Goal: Obtain resource: Download file/media

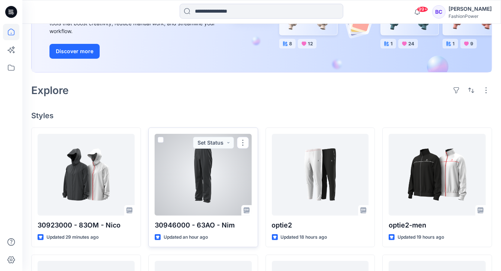
scroll to position [238, 0]
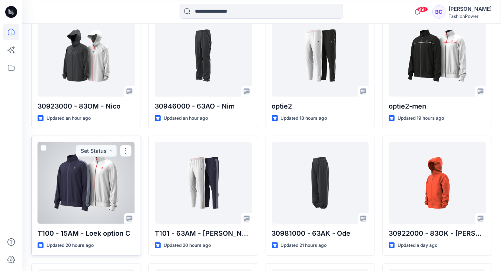
click at [109, 174] on div at bounding box center [86, 183] width 97 height 82
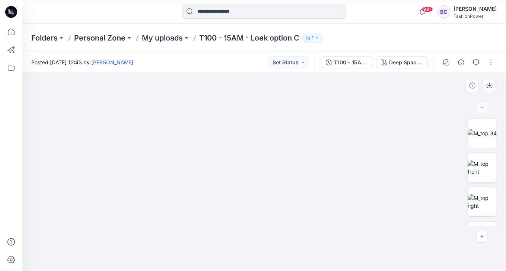
drag, startPoint x: 227, startPoint y: 116, endPoint x: 225, endPoint y: 128, distance: 12.3
click at [225, 128] on img at bounding box center [264, 166] width 372 height 211
click at [224, 122] on img at bounding box center [264, 172] width 372 height 199
click at [16, 35] on icon at bounding box center [11, 32] width 16 height 16
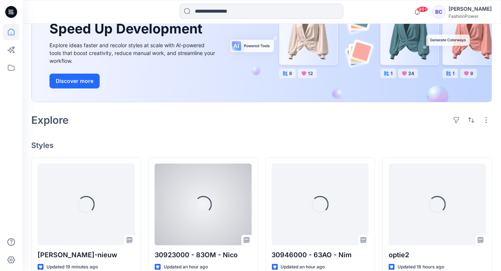
scroll to position [119, 0]
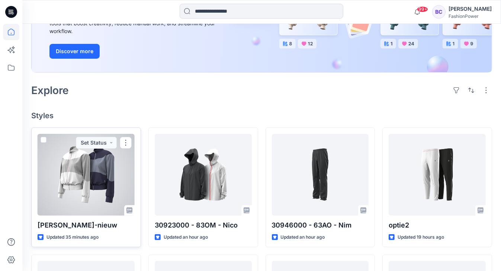
click at [105, 179] on div at bounding box center [86, 175] width 97 height 82
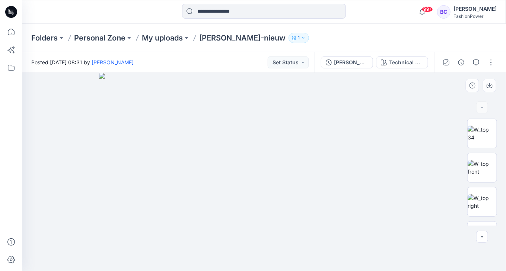
click at [256, 134] on img at bounding box center [264, 172] width 330 height 198
click at [468, 160] on img at bounding box center [481, 168] width 29 height 16
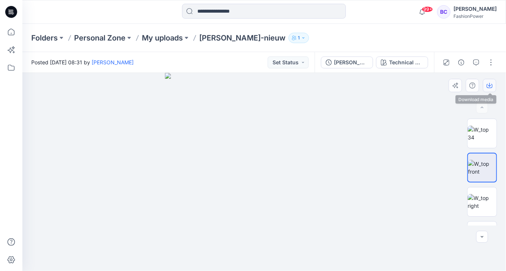
click at [492, 80] on button "button" at bounding box center [488, 85] width 13 height 13
click at [182, 33] on p "My uploads" at bounding box center [162, 38] width 41 height 10
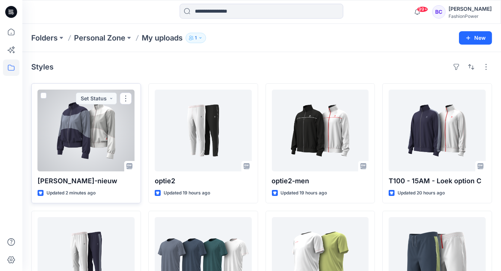
click at [85, 123] on div at bounding box center [86, 131] width 97 height 82
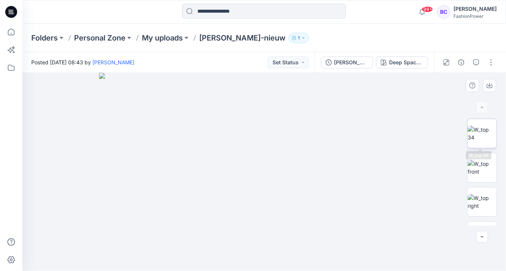
click at [491, 140] on img at bounding box center [481, 134] width 29 height 16
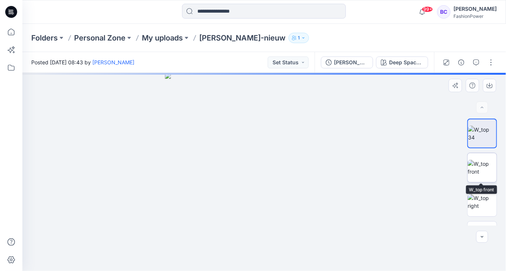
click at [491, 164] on img at bounding box center [481, 168] width 29 height 16
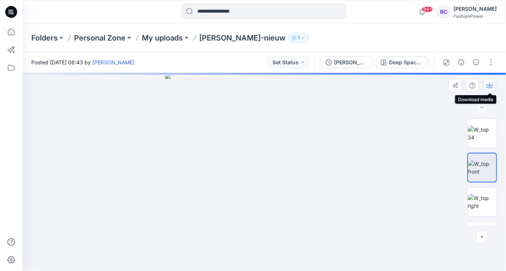
click at [491, 84] on icon "button" at bounding box center [489, 86] width 6 height 6
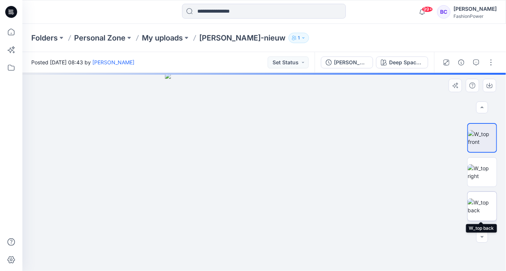
click at [481, 207] on img at bounding box center [481, 207] width 29 height 16
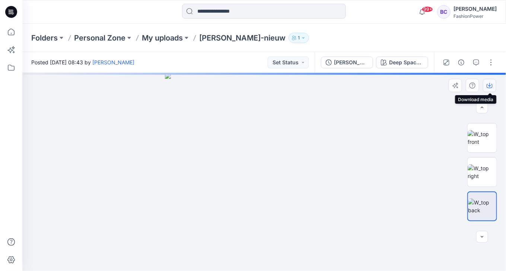
click at [490, 82] on button "button" at bounding box center [488, 85] width 13 height 13
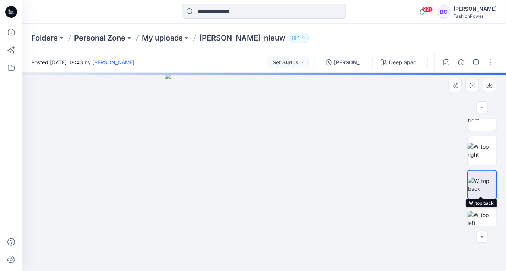
scroll to position [60, 0]
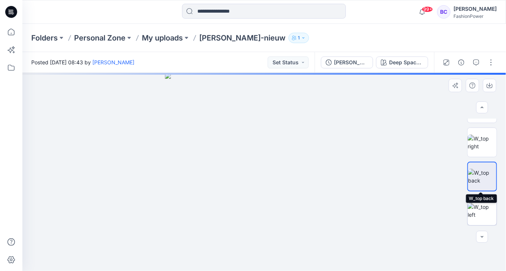
click at [488, 203] on img at bounding box center [481, 211] width 29 height 16
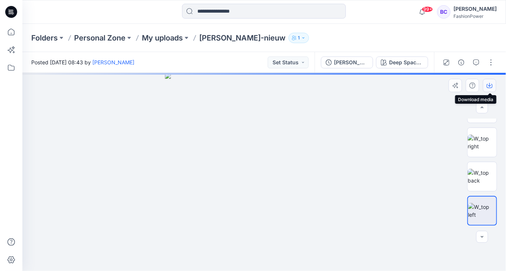
click at [487, 86] on icon "button" at bounding box center [489, 86] width 6 height 6
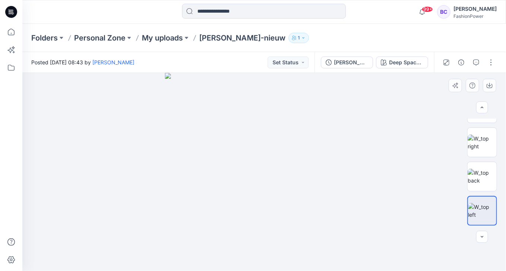
click at [259, 128] on img at bounding box center [264, 172] width 198 height 198
click at [391, 64] on div "Deep Space Blue" at bounding box center [406, 62] width 34 height 8
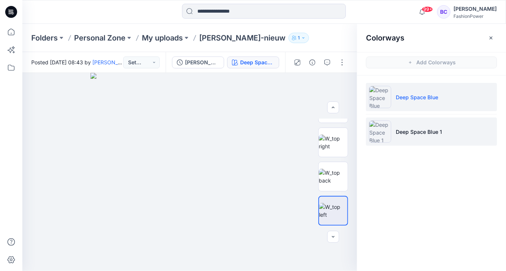
click at [420, 140] on li "Deep Space Blue 1" at bounding box center [431, 132] width 131 height 28
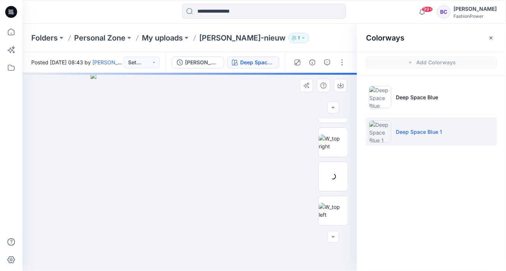
click at [306, 142] on div at bounding box center [189, 172] width 334 height 198
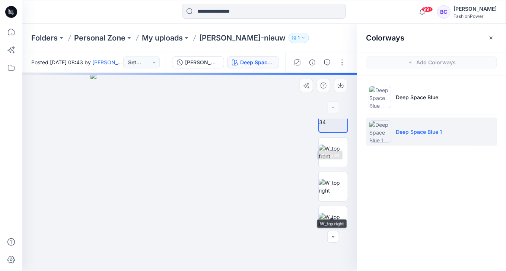
scroll to position [0, 0]
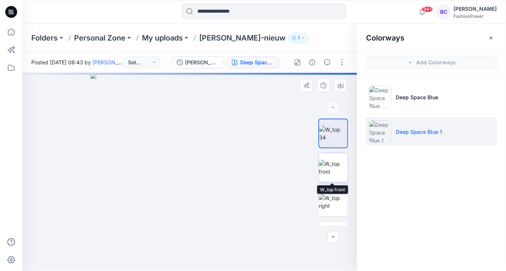
click at [335, 174] on img at bounding box center [332, 168] width 29 height 16
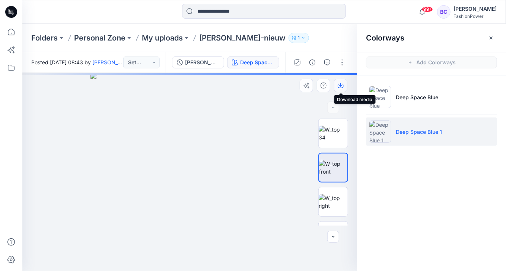
click at [340, 84] on icon "button" at bounding box center [340, 86] width 6 height 6
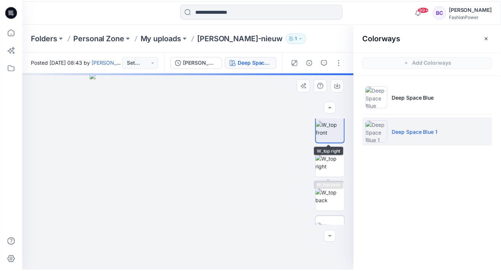
scroll to position [89, 0]
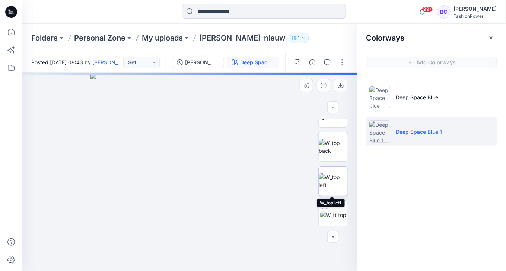
click at [334, 188] on img at bounding box center [332, 181] width 29 height 16
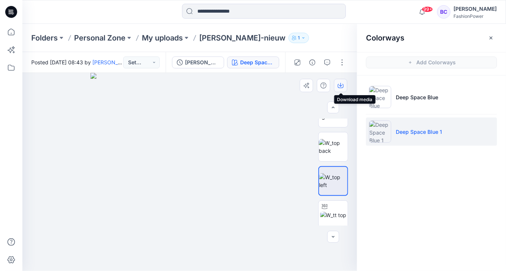
click at [338, 83] on icon "button" at bounding box center [340, 86] width 6 height 6
click at [336, 144] on img at bounding box center [332, 147] width 29 height 16
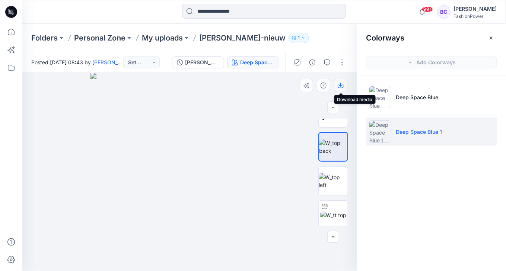
click at [342, 83] on icon "button" at bounding box center [340, 86] width 6 height 6
click at [154, 37] on p "My uploads" at bounding box center [162, 38] width 41 height 10
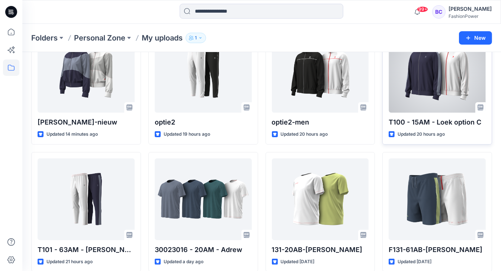
scroll to position [60, 0]
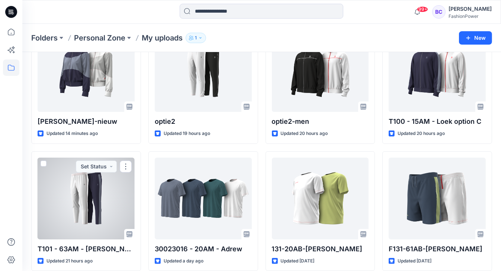
click at [100, 197] on div at bounding box center [86, 199] width 97 height 82
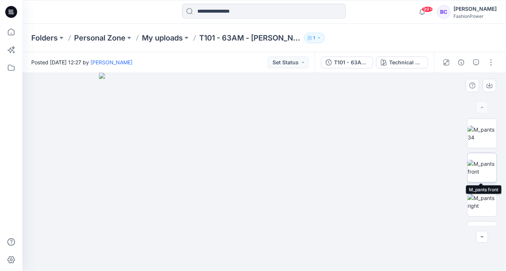
click at [484, 166] on img at bounding box center [481, 168] width 29 height 16
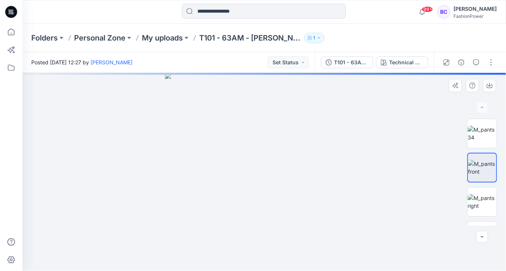
drag, startPoint x: 253, startPoint y: 116, endPoint x: 256, endPoint y: 113, distance: 4.2
click at [256, 113] on img at bounding box center [264, 172] width 198 height 198
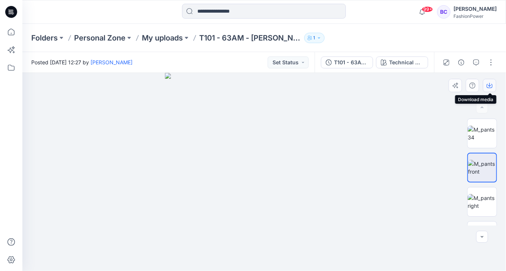
click at [492, 84] on button "button" at bounding box center [488, 85] width 13 height 13
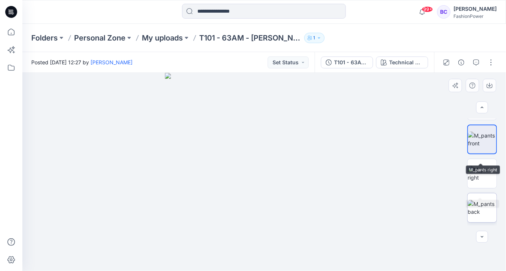
scroll to position [60, 0]
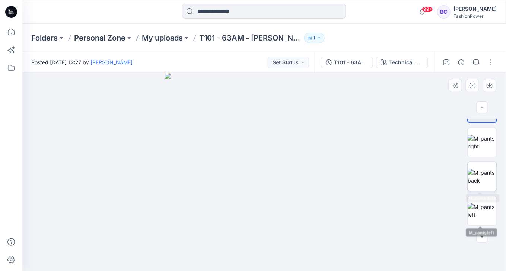
drag, startPoint x: 482, startPoint y: 189, endPoint x: 482, endPoint y: 180, distance: 8.6
click at [482, 185] on img at bounding box center [481, 177] width 29 height 16
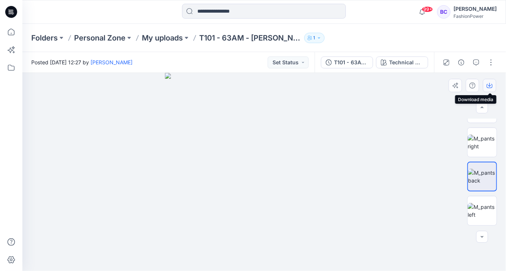
click at [491, 85] on icon "button" at bounding box center [489, 86] width 6 height 6
click at [486, 216] on img at bounding box center [481, 211] width 29 height 16
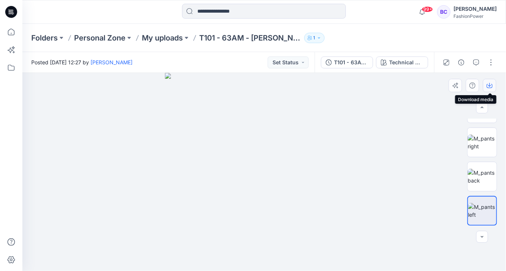
click at [488, 84] on icon "button" at bounding box center [489, 86] width 6 height 6
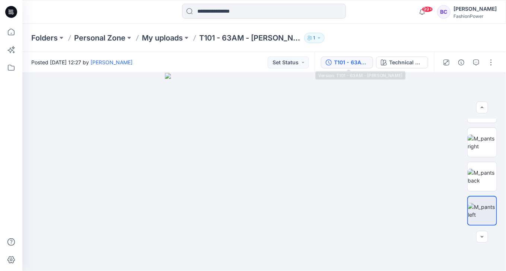
click at [338, 57] on button "T101 - 63AM - [PERSON_NAME]" at bounding box center [347, 63] width 52 height 12
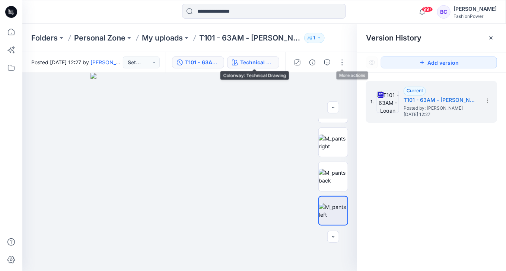
click at [256, 59] on div "Technical Drawing" at bounding box center [257, 62] width 34 height 8
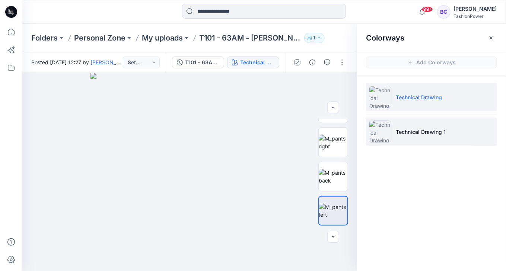
click at [447, 126] on li "Technical Drawing 1" at bounding box center [431, 132] width 131 height 28
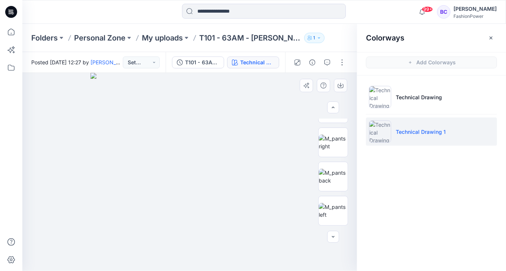
click at [257, 133] on img at bounding box center [189, 172] width 198 height 198
click at [331, 142] on img at bounding box center [332, 143] width 29 height 16
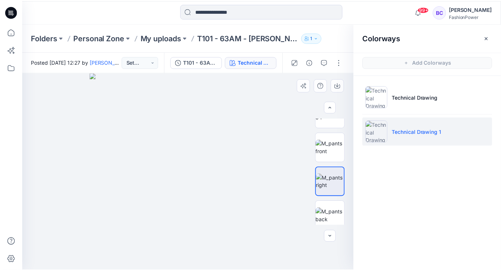
scroll to position [0, 0]
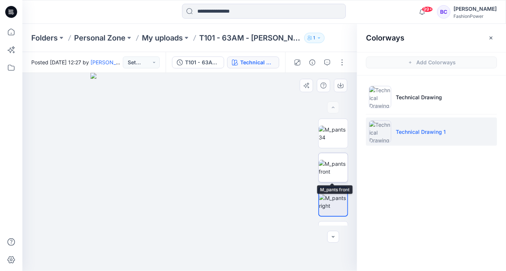
click at [333, 164] on img at bounding box center [332, 168] width 29 height 16
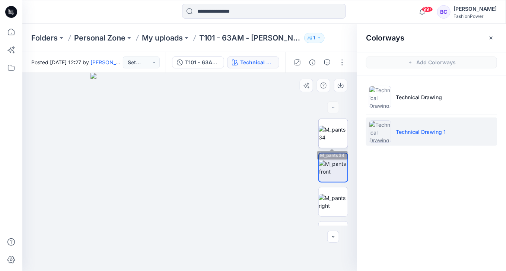
click at [332, 136] on img at bounding box center [332, 134] width 29 height 16
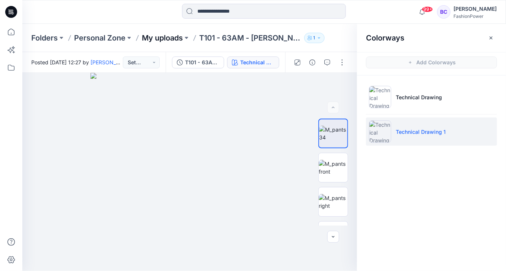
click at [160, 35] on p "My uploads" at bounding box center [162, 38] width 41 height 10
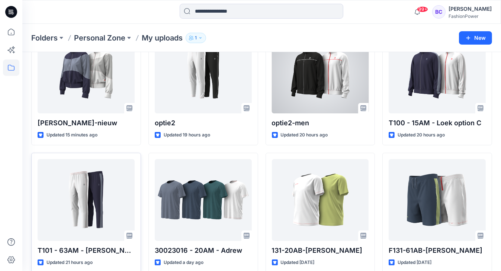
scroll to position [60, 0]
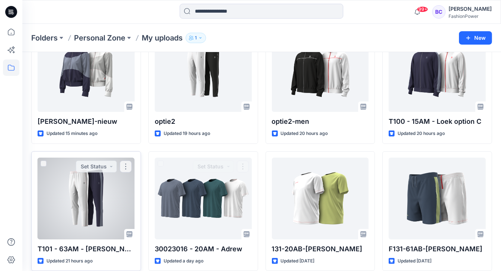
click at [112, 186] on div at bounding box center [86, 199] width 97 height 82
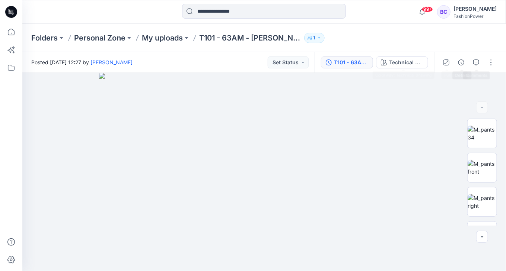
click at [345, 62] on div "T101 - 63AM - [PERSON_NAME]" at bounding box center [351, 62] width 34 height 8
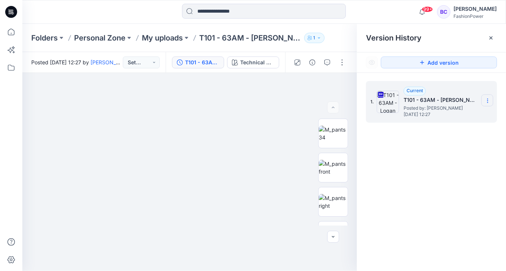
click at [487, 101] on icon at bounding box center [487, 101] width 6 height 6
click at [470, 115] on span "Download Source BW File" at bounding box center [449, 114] width 62 height 9
click at [153, 41] on p "My uploads" at bounding box center [162, 38] width 41 height 10
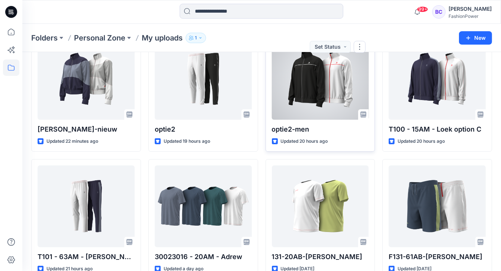
scroll to position [30, 0]
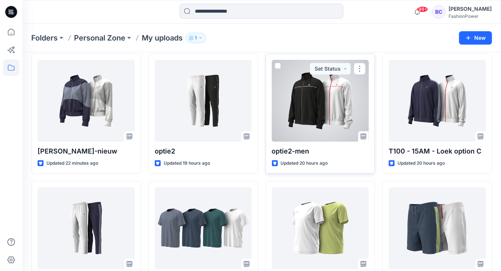
click at [330, 99] on div at bounding box center [320, 101] width 97 height 82
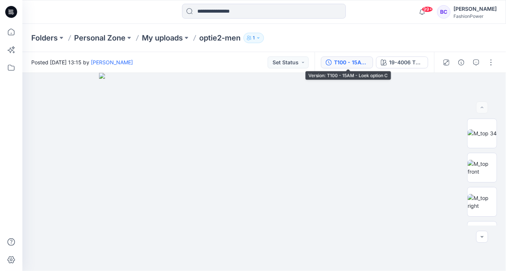
click at [346, 62] on div "T100 - 15AM - Loek option C" at bounding box center [351, 62] width 34 height 8
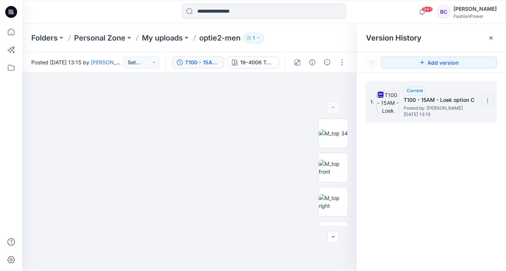
click at [489, 99] on icon at bounding box center [487, 101] width 6 height 6
click at [467, 115] on span "Download Source BW File" at bounding box center [449, 114] width 62 height 9
click at [296, 230] on img at bounding box center [190, 166] width 372 height 211
click at [152, 36] on p "My uploads" at bounding box center [162, 38] width 41 height 10
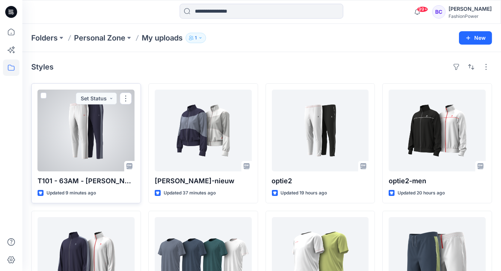
click at [80, 131] on div at bounding box center [86, 131] width 97 height 82
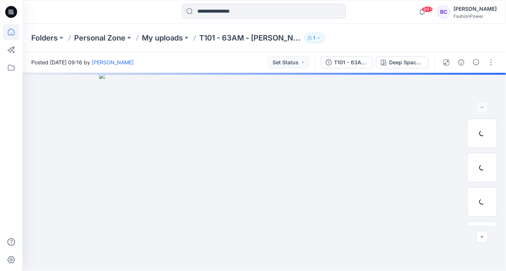
click at [13, 31] on icon at bounding box center [11, 32] width 16 height 16
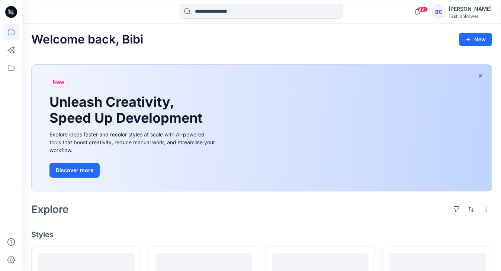
scroll to position [89, 0]
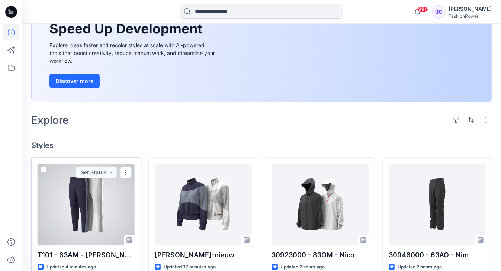
click at [116, 195] on div at bounding box center [86, 205] width 97 height 82
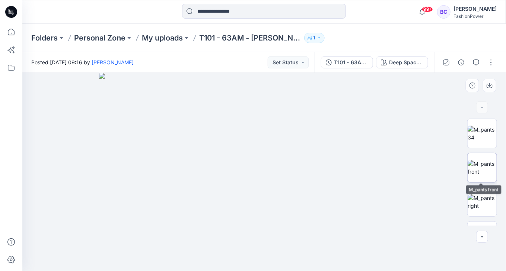
click at [483, 168] on img at bounding box center [481, 168] width 29 height 16
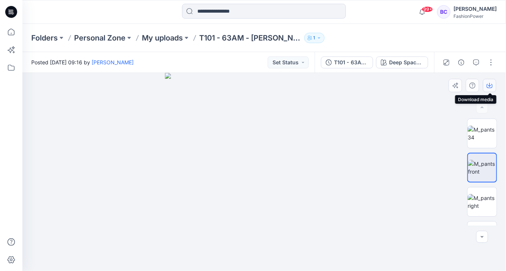
click at [486, 84] on icon "button" at bounding box center [489, 86] width 6 height 6
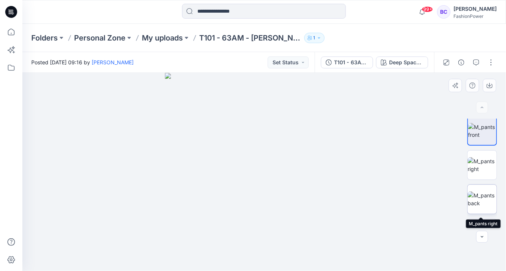
scroll to position [60, 0]
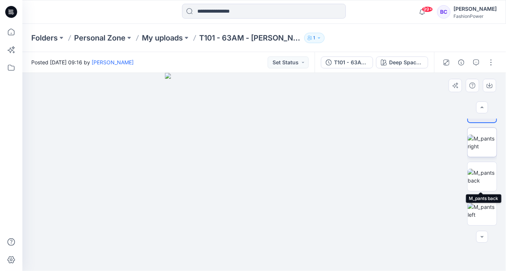
drag, startPoint x: 487, startPoint y: 187, endPoint x: 473, endPoint y: 136, distance: 52.4
click at [487, 185] on img at bounding box center [481, 177] width 29 height 16
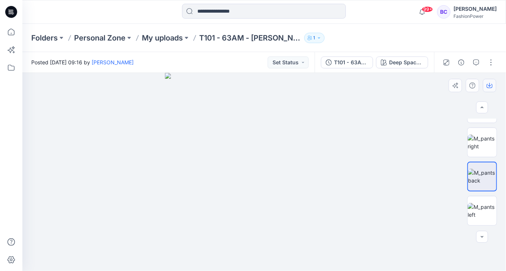
click at [489, 84] on icon "button" at bounding box center [489, 86] width 6 height 6
click at [481, 212] on img at bounding box center [481, 211] width 29 height 16
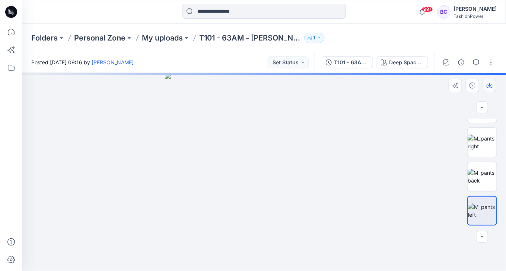
click at [495, 86] on button "button" at bounding box center [488, 85] width 13 height 13
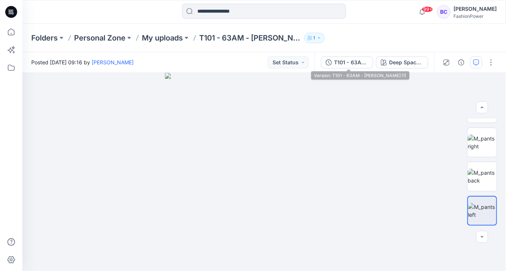
click at [326, 62] on icon "button" at bounding box center [328, 63] width 6 height 6
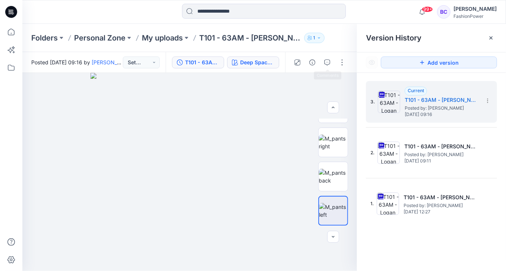
click at [273, 64] on div "Deep Space Blue" at bounding box center [257, 62] width 34 height 8
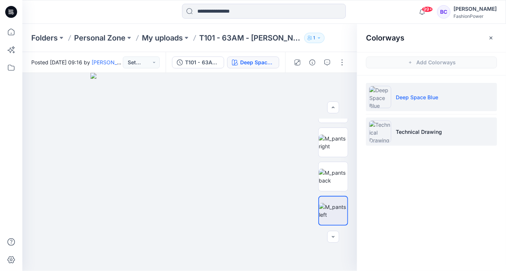
click at [423, 141] on li "Technical Drawing" at bounding box center [431, 132] width 131 height 28
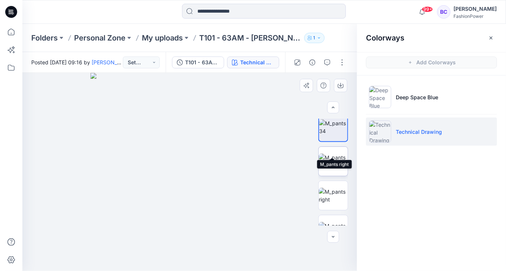
scroll to position [0, 0]
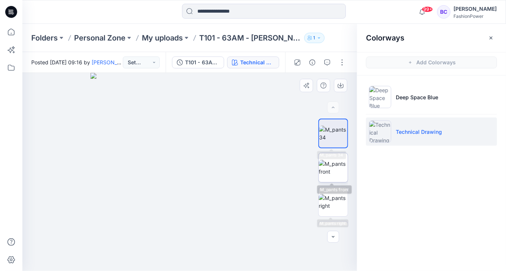
click at [334, 176] on img at bounding box center [332, 168] width 29 height 16
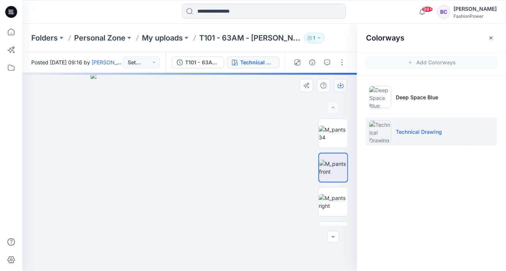
click at [340, 81] on button "button" at bounding box center [340, 85] width 13 height 13
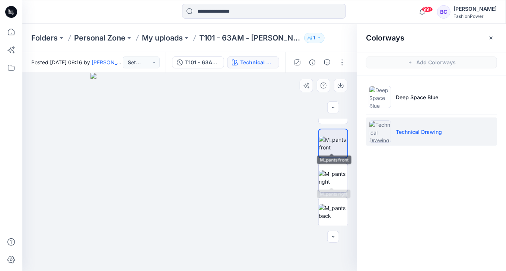
scroll to position [30, 0]
click at [340, 175] on img at bounding box center [332, 172] width 29 height 16
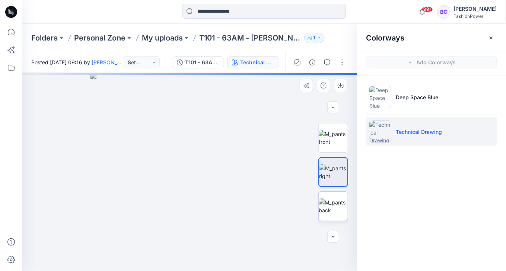
click at [339, 199] on img at bounding box center [332, 207] width 29 height 16
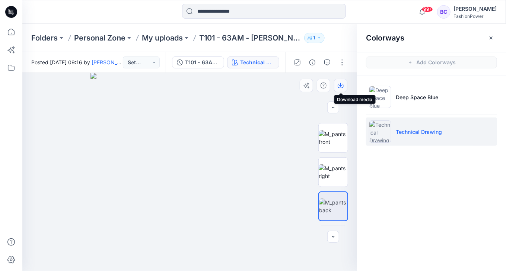
click at [340, 82] on button "button" at bounding box center [340, 85] width 13 height 13
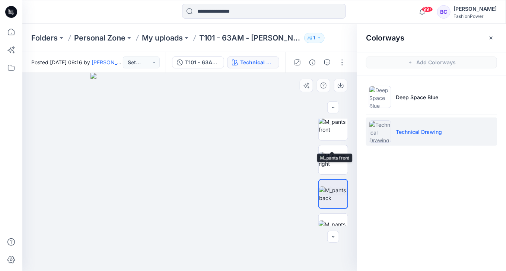
scroll to position [60, 0]
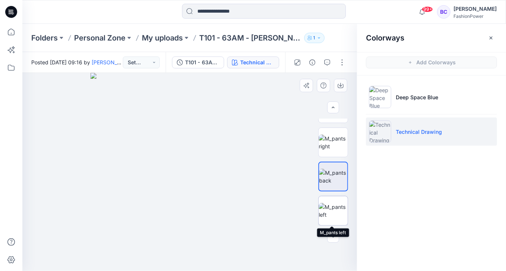
click at [336, 204] on img at bounding box center [332, 211] width 29 height 16
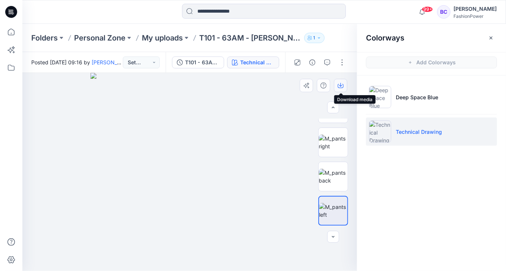
click at [344, 83] on button "button" at bounding box center [340, 85] width 13 height 13
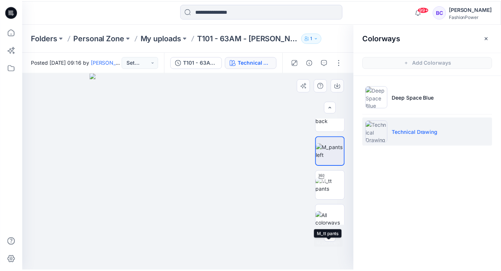
scroll to position [30, 0]
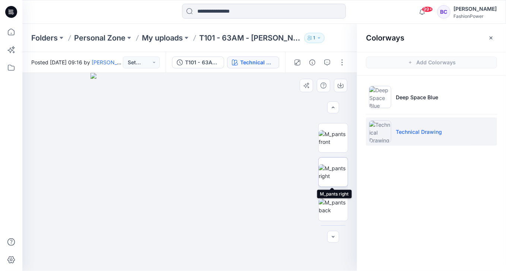
click at [334, 177] on img at bounding box center [332, 172] width 29 height 16
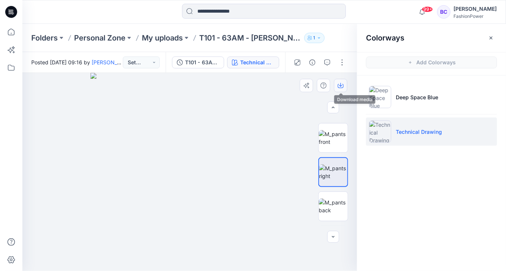
click at [341, 84] on icon "button" at bounding box center [340, 86] width 6 height 6
click at [162, 42] on p "My uploads" at bounding box center [162, 38] width 41 height 10
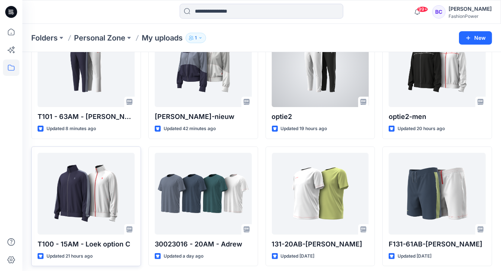
scroll to position [89, 0]
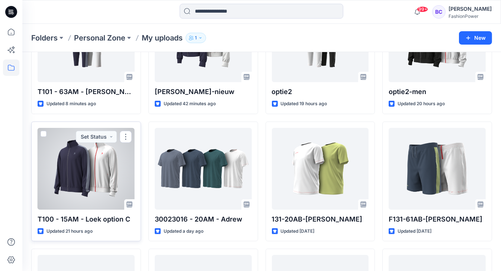
click at [79, 174] on div at bounding box center [86, 169] width 97 height 82
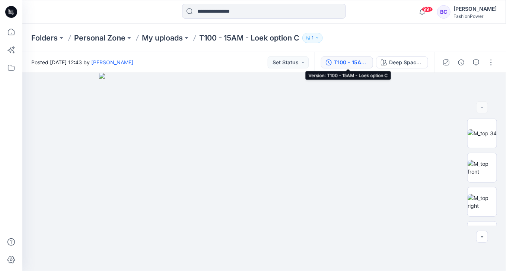
click at [342, 64] on div "T100 - 15AM - Loek option C" at bounding box center [351, 62] width 34 height 8
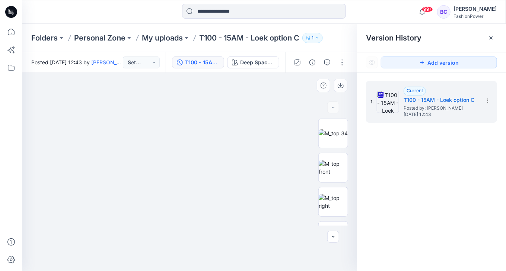
click at [142, 154] on img at bounding box center [190, 166] width 372 height 211
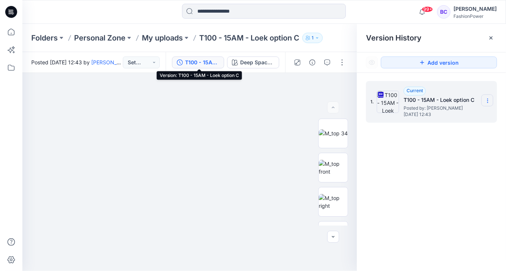
click at [488, 98] on icon at bounding box center [487, 101] width 6 height 6
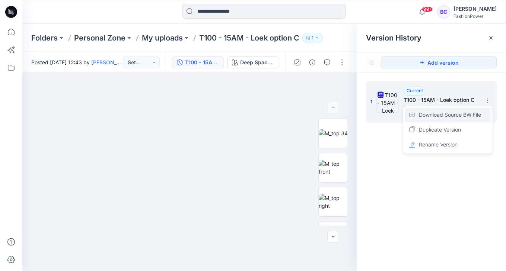
click at [467, 116] on span "Download Source BW File" at bounding box center [449, 114] width 62 height 9
click at [159, 39] on p "My uploads" at bounding box center [162, 38] width 41 height 10
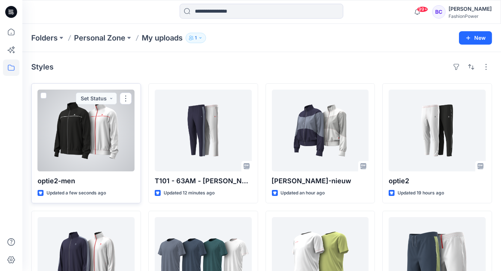
click at [90, 129] on div at bounding box center [86, 131] width 97 height 82
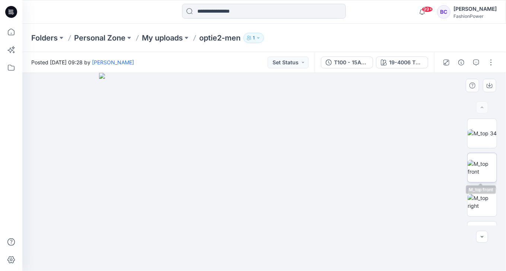
click at [488, 160] on img at bounding box center [481, 168] width 29 height 16
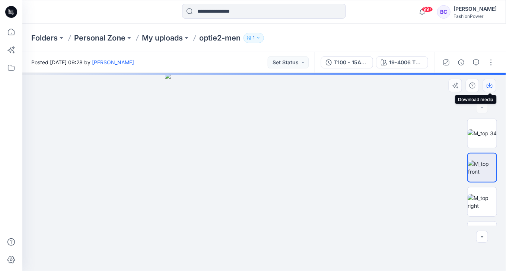
click at [488, 84] on icon "button" at bounding box center [489, 86] width 6 height 6
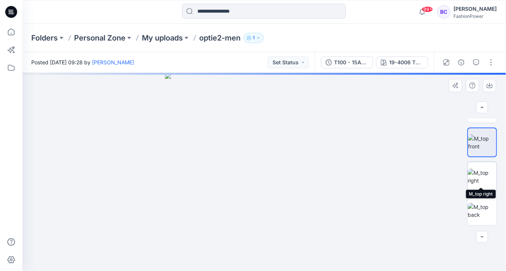
scroll to position [30, 0]
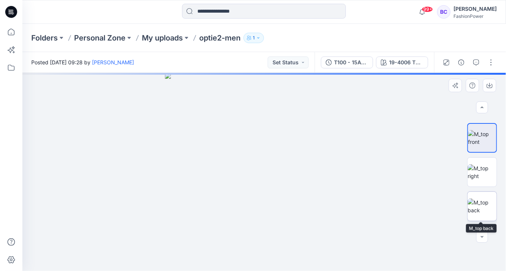
click at [480, 203] on img at bounding box center [481, 207] width 29 height 16
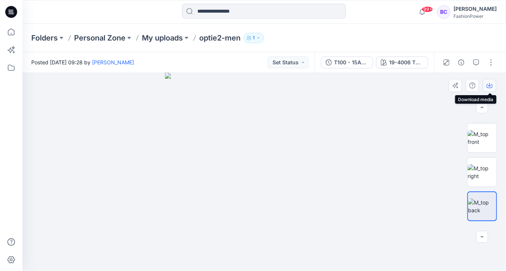
click at [491, 83] on icon "button" at bounding box center [489, 86] width 6 height 6
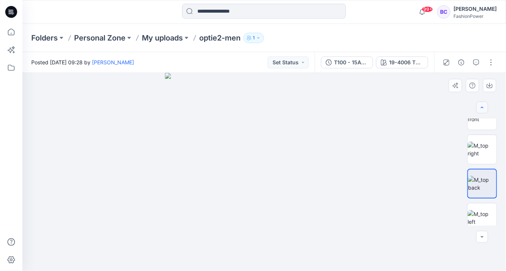
scroll to position [60, 0]
click at [481, 212] on img at bounding box center [481, 211] width 29 height 16
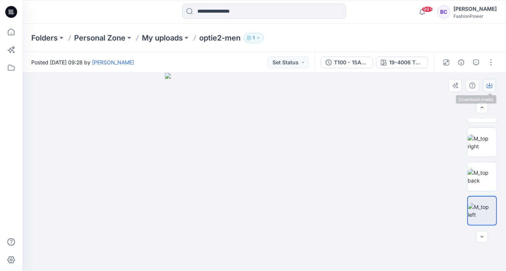
click at [490, 88] on icon "button" at bounding box center [489, 86] width 6 height 6
click at [349, 65] on div "T100 - 15AM - Loek option C (1)" at bounding box center [351, 62] width 34 height 8
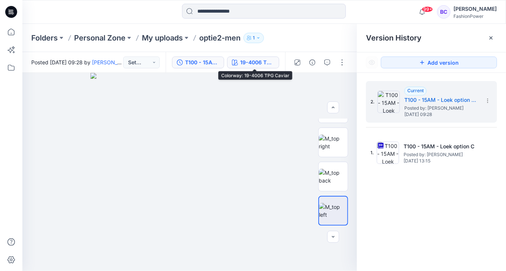
click at [241, 61] on div "19-4006 TPG Caviar" at bounding box center [257, 62] width 34 height 8
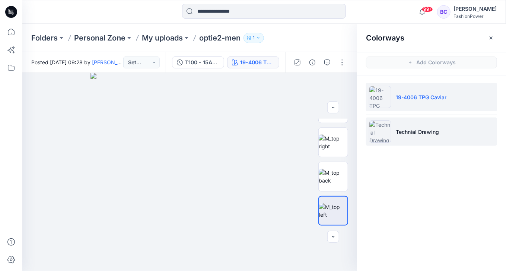
click at [404, 125] on li "Technial Drawing" at bounding box center [431, 132] width 131 height 28
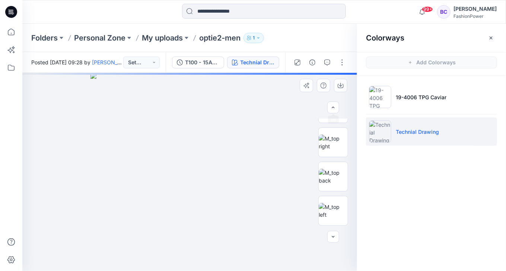
click at [211, 120] on img at bounding box center [189, 172] width 198 height 198
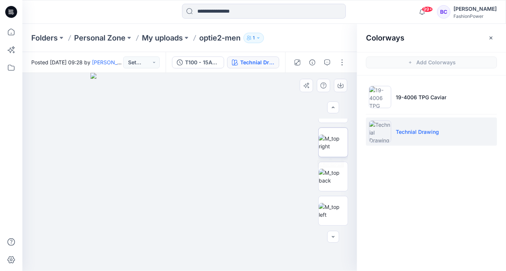
click at [337, 150] on img at bounding box center [332, 143] width 29 height 16
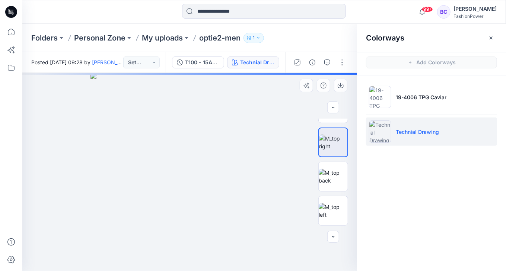
scroll to position [0, 0]
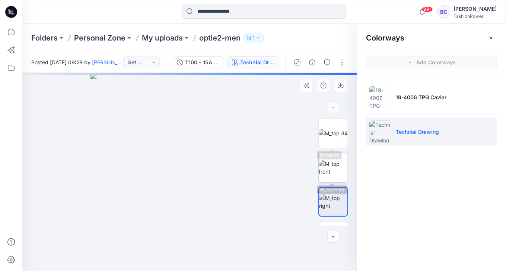
click at [341, 165] on img at bounding box center [332, 168] width 29 height 16
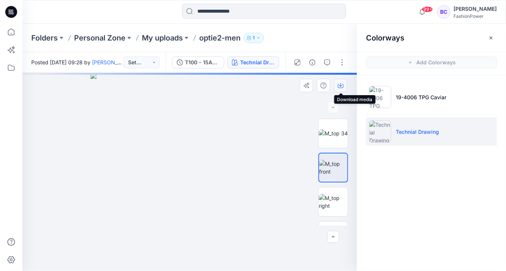
click at [340, 86] on icon "button" at bounding box center [340, 85] width 3 height 4
drag, startPoint x: 317, startPoint y: 213, endPoint x: 319, endPoint y: 220, distance: 6.9
drag, startPoint x: 319, startPoint y: 220, endPoint x: 269, endPoint y: 195, distance: 56.2
click at [268, 195] on img at bounding box center [189, 172] width 198 height 198
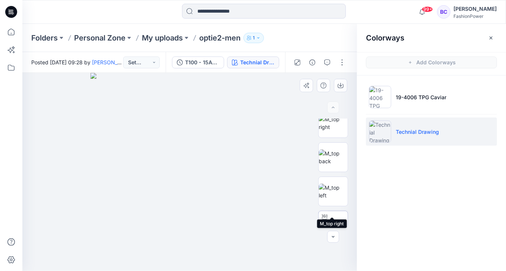
scroll to position [89, 0]
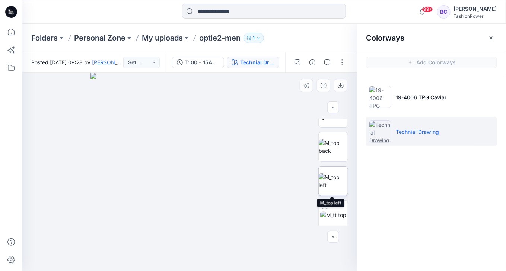
click at [329, 174] on img at bounding box center [332, 181] width 29 height 16
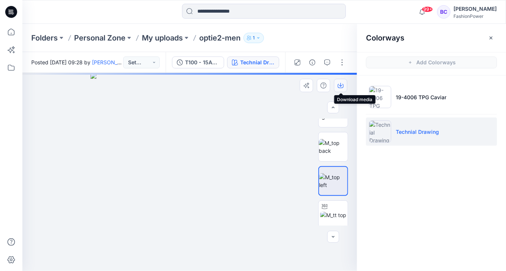
click at [340, 84] on icon "button" at bounding box center [340, 86] width 6 height 6
click at [332, 141] on img at bounding box center [332, 147] width 29 height 16
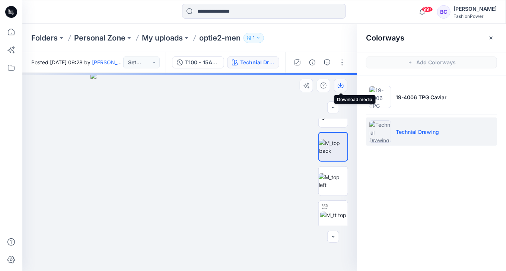
click at [342, 87] on icon "button" at bounding box center [340, 86] width 6 height 6
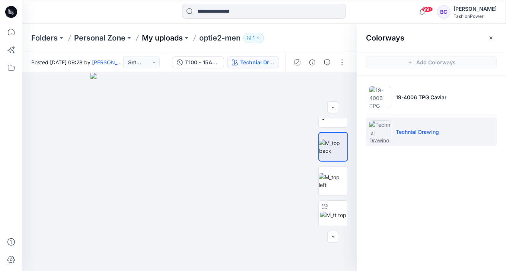
click at [169, 39] on p "My uploads" at bounding box center [162, 38] width 41 height 10
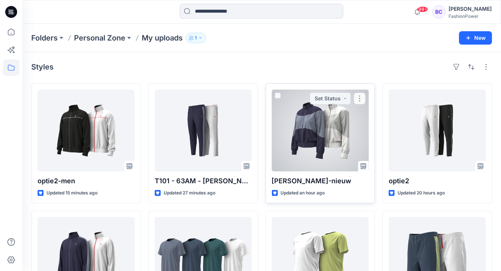
click at [286, 125] on div at bounding box center [320, 131] width 97 height 82
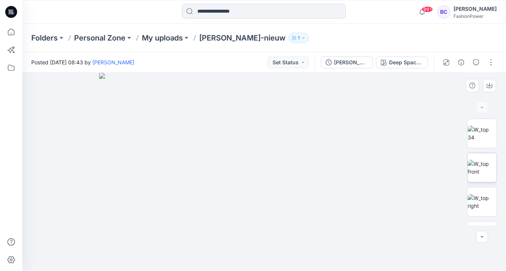
click at [480, 168] on img at bounding box center [481, 168] width 29 height 16
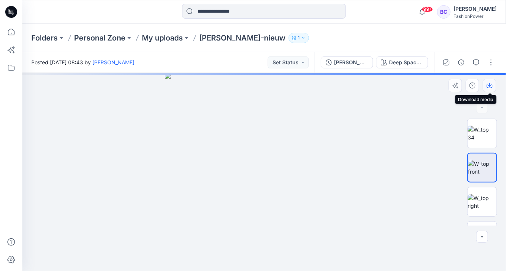
click at [489, 85] on icon "button" at bounding box center [489, 86] width 6 height 6
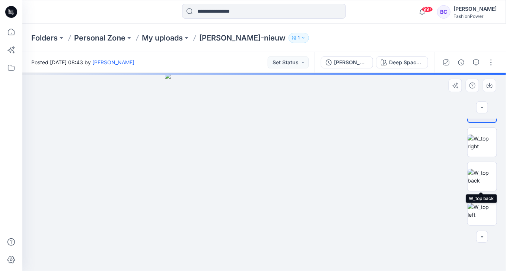
drag, startPoint x: 478, startPoint y: 183, endPoint x: 483, endPoint y: 158, distance: 25.2
click at [478, 183] on img at bounding box center [481, 177] width 29 height 16
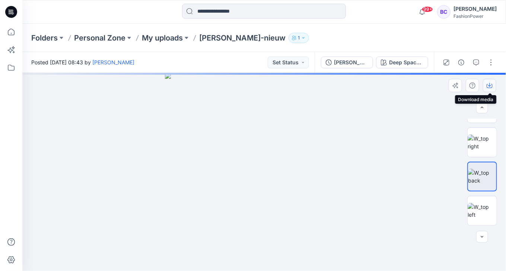
click at [492, 81] on button "button" at bounding box center [488, 85] width 13 height 13
click at [477, 206] on img at bounding box center [481, 211] width 29 height 16
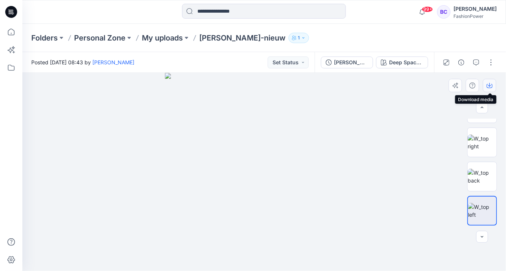
click at [490, 87] on icon "button" at bounding box center [489, 86] width 6 height 6
click at [328, 61] on button "[PERSON_NAME]-nieuw" at bounding box center [347, 63] width 52 height 12
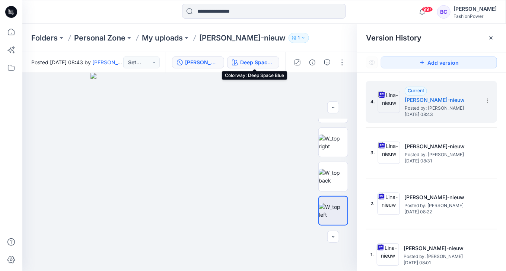
drag, startPoint x: 238, startPoint y: 58, endPoint x: 327, endPoint y: 112, distance: 103.6
click at [238, 58] on button "Deep Space Blue" at bounding box center [253, 63] width 52 height 12
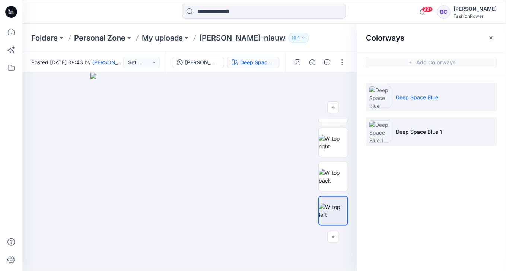
click at [433, 135] on li "Deep Space Blue 1" at bounding box center [431, 132] width 131 height 28
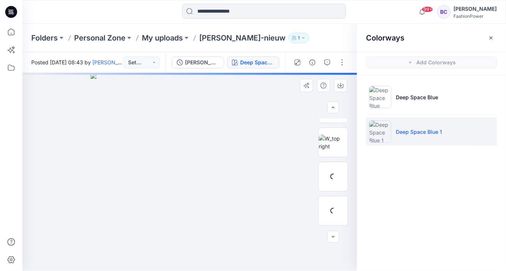
click at [188, 141] on img at bounding box center [189, 172] width 198 height 198
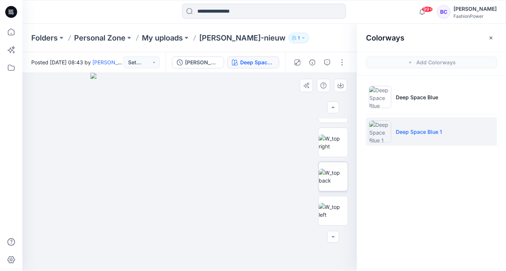
click at [334, 170] on img at bounding box center [332, 177] width 29 height 16
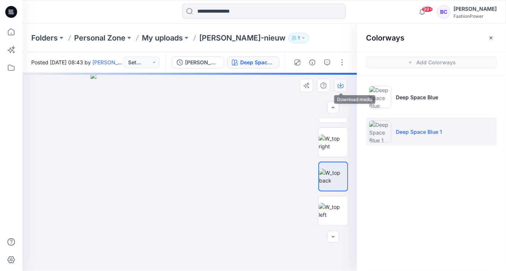
click at [346, 85] on button "button" at bounding box center [340, 85] width 13 height 13
click at [331, 212] on img at bounding box center [332, 211] width 29 height 16
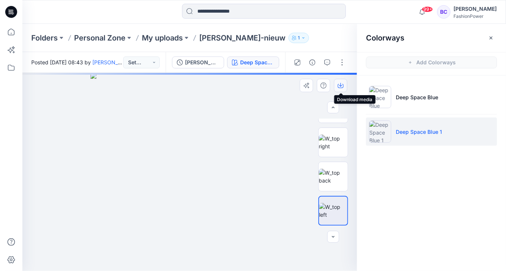
click at [344, 88] on button "button" at bounding box center [340, 85] width 13 height 13
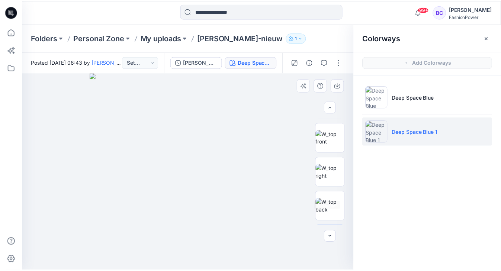
scroll to position [0, 0]
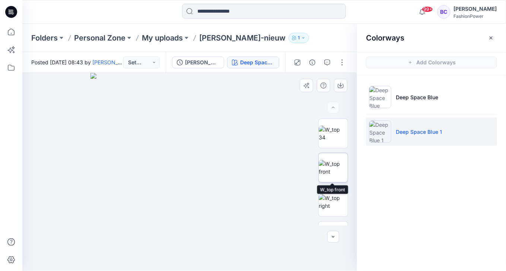
click at [331, 167] on img at bounding box center [332, 168] width 29 height 16
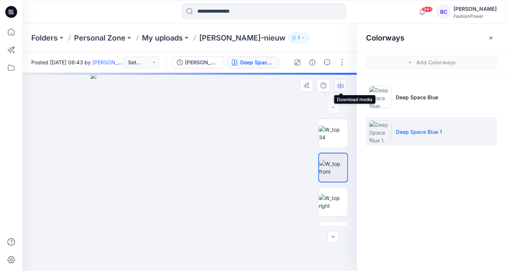
click at [339, 89] on button "button" at bounding box center [340, 85] width 13 height 13
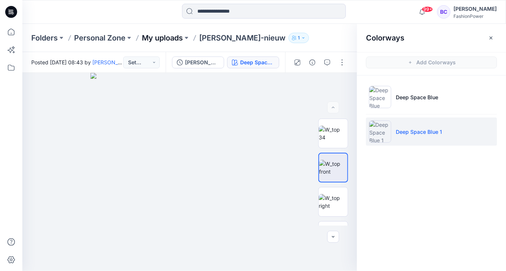
click at [163, 38] on p "My uploads" at bounding box center [162, 38] width 41 height 10
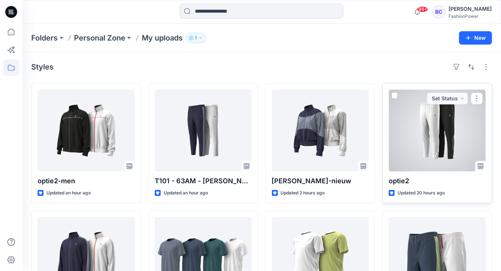
click at [398, 117] on div at bounding box center [437, 131] width 97 height 82
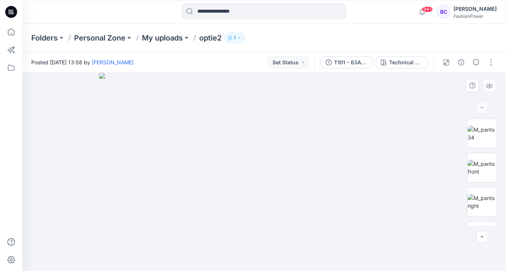
click at [281, 132] on img at bounding box center [264, 172] width 330 height 198
click at [480, 162] on img at bounding box center [481, 168] width 29 height 16
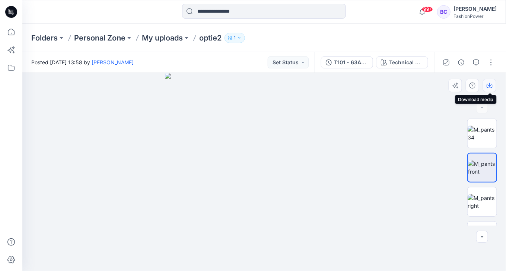
click at [489, 86] on icon "button" at bounding box center [489, 85] width 3 height 4
click at [475, 195] on img at bounding box center [481, 202] width 29 height 16
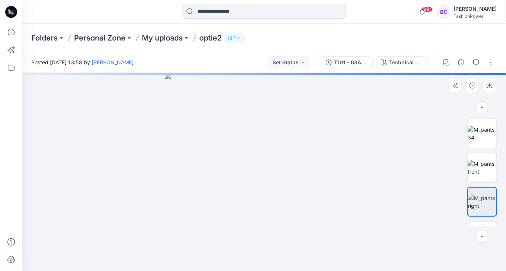
scroll to position [30, 0]
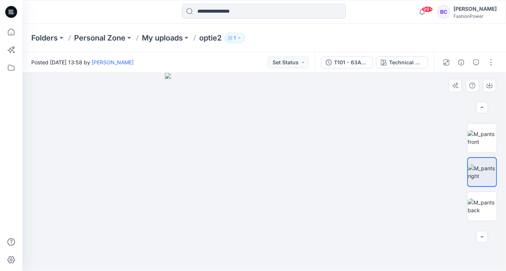
click at [478, 199] on img at bounding box center [481, 207] width 29 height 16
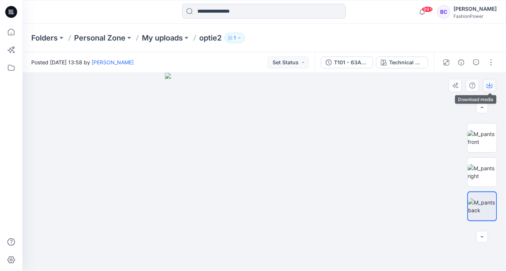
click at [490, 85] on icon "button" at bounding box center [489, 86] width 6 height 6
click at [481, 164] on img at bounding box center [481, 172] width 29 height 16
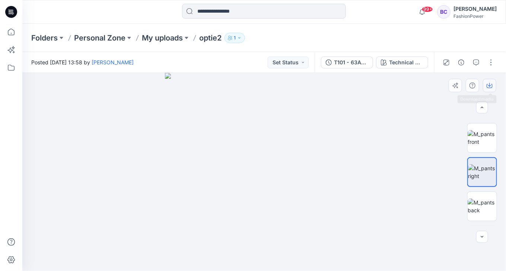
click at [488, 83] on icon "button" at bounding box center [489, 86] width 6 height 6
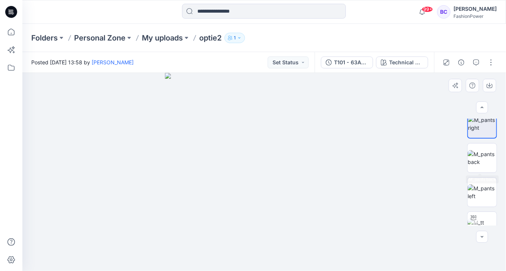
scroll to position [119, 0]
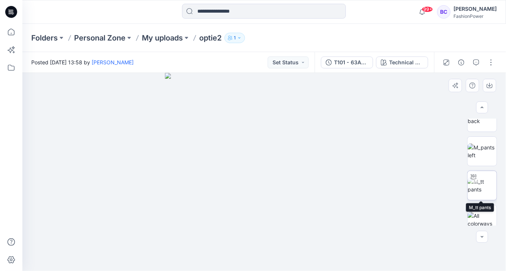
click at [486, 178] on img at bounding box center [481, 186] width 29 height 16
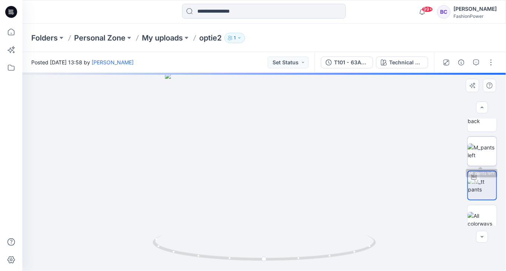
click at [481, 144] on img at bounding box center [481, 152] width 29 height 16
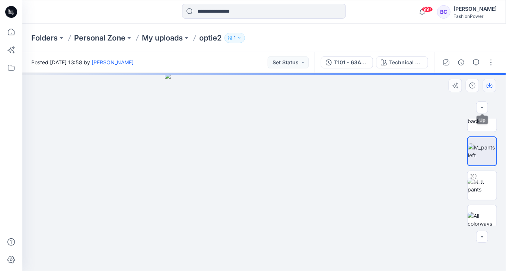
click at [485, 83] on button "button" at bounding box center [488, 85] width 13 height 13
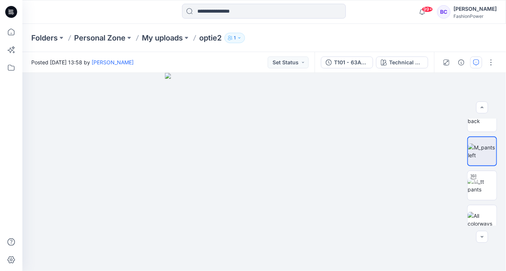
click at [325, 62] on button "T101 - 63AM - [PERSON_NAME]" at bounding box center [347, 63] width 52 height 12
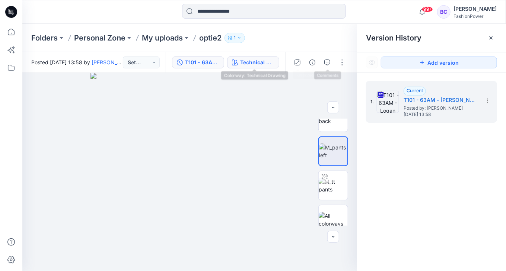
click at [270, 65] on div "Technical Drawing" at bounding box center [257, 62] width 34 height 8
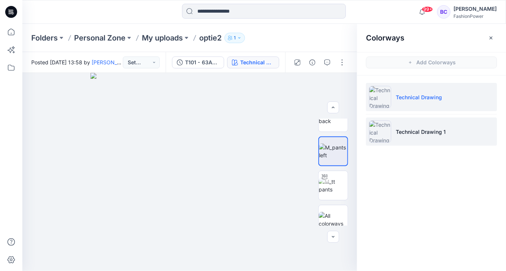
click at [456, 128] on li "Technical Drawing 1" at bounding box center [431, 132] width 131 height 28
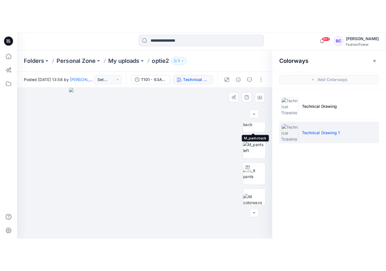
scroll to position [0, 0]
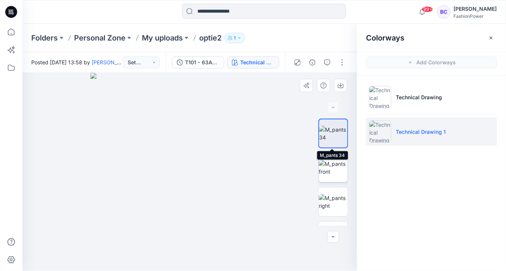
click at [334, 160] on img at bounding box center [332, 168] width 29 height 16
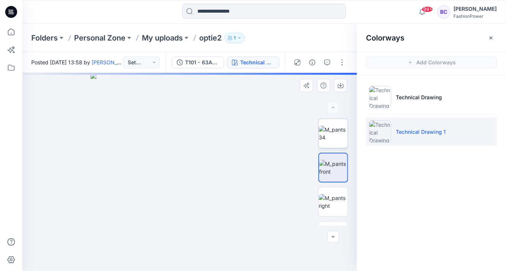
click at [333, 139] on img at bounding box center [332, 134] width 29 height 16
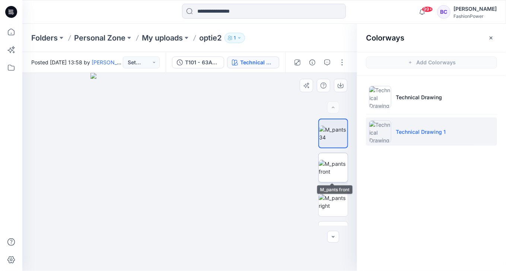
click at [328, 165] on img at bounding box center [332, 168] width 29 height 16
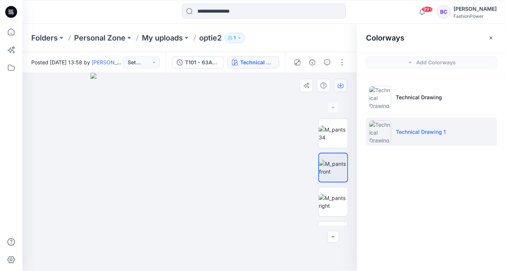
click at [338, 85] on icon "button" at bounding box center [340, 86] width 6 height 6
click at [209, 117] on img at bounding box center [189, 172] width 198 height 198
click at [179, 62] on icon "button" at bounding box center [180, 63] width 6 height 6
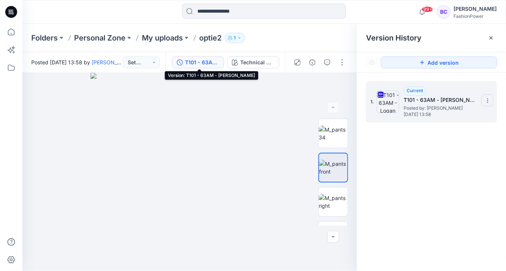
click at [490, 103] on icon at bounding box center [487, 101] width 6 height 6
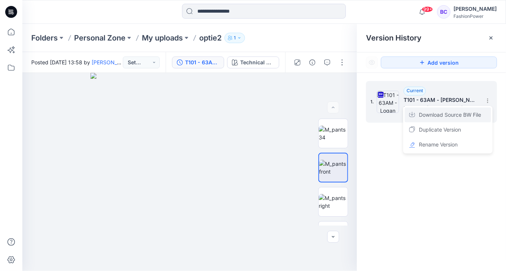
click at [455, 115] on span "Download Source BW File" at bounding box center [449, 114] width 62 height 9
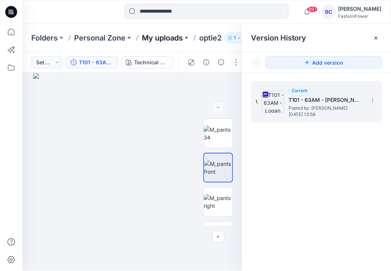
click at [174, 36] on p "My uploads" at bounding box center [162, 38] width 41 height 10
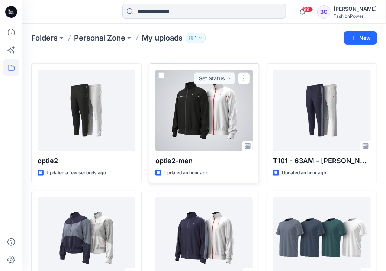
scroll to position [30, 0]
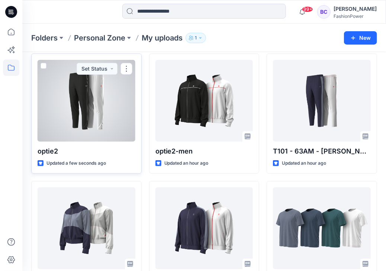
click at [92, 113] on div at bounding box center [87, 101] width 98 height 82
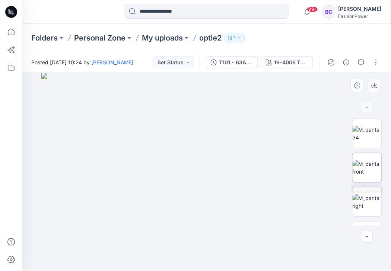
click at [355, 168] on img at bounding box center [366, 168] width 29 height 16
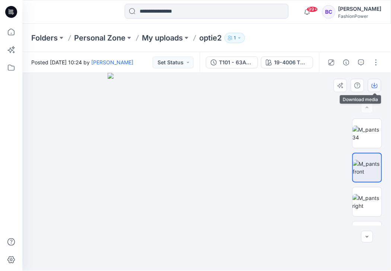
click at [375, 84] on icon "button" at bounding box center [374, 86] width 6 height 6
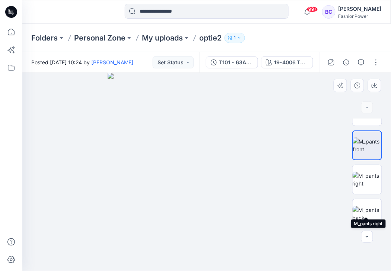
scroll to position [30, 0]
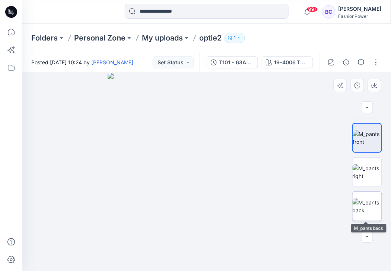
drag, startPoint x: 367, startPoint y: 203, endPoint x: 358, endPoint y: 86, distance: 117.9
click at [367, 203] on img at bounding box center [366, 207] width 29 height 16
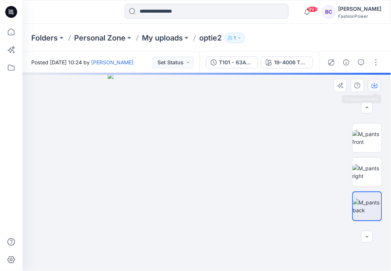
click at [373, 88] on icon "button" at bounding box center [374, 86] width 6 height 4
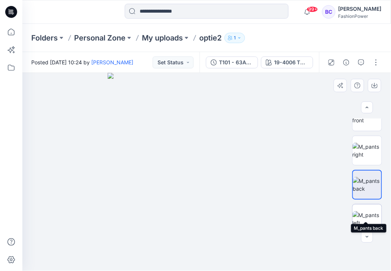
scroll to position [60, 0]
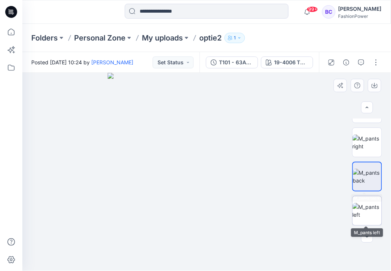
click at [370, 207] on img at bounding box center [366, 211] width 29 height 16
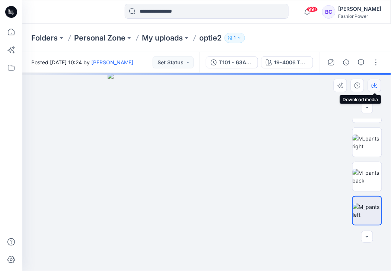
click at [375, 87] on icon "button" at bounding box center [374, 86] width 6 height 6
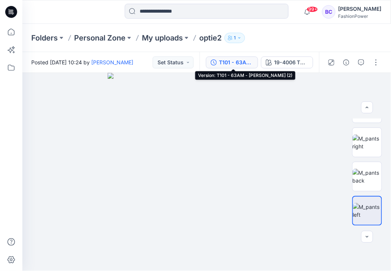
click at [236, 67] on button "T101 - 63AM - [PERSON_NAME] (2)" at bounding box center [232, 63] width 52 height 12
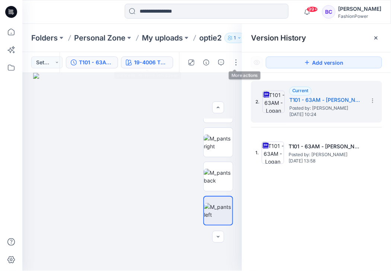
click at [150, 63] on div "19-4006 TPG Caviar" at bounding box center [151, 62] width 34 height 8
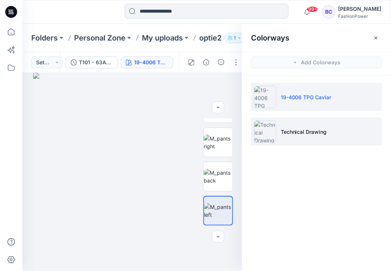
click at [358, 126] on li "Technical Drawing" at bounding box center [316, 132] width 131 height 28
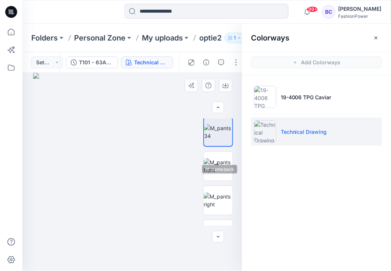
scroll to position [0, 0]
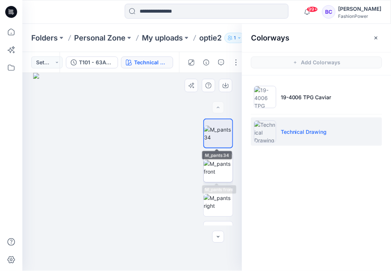
click at [218, 160] on img at bounding box center [217, 168] width 29 height 16
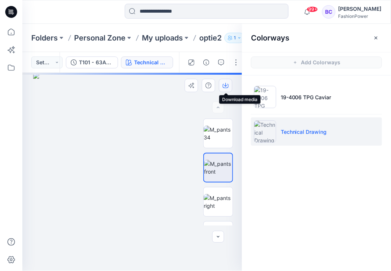
click at [230, 86] on button "button" at bounding box center [225, 85] width 13 height 13
click at [225, 198] on img at bounding box center [217, 202] width 29 height 16
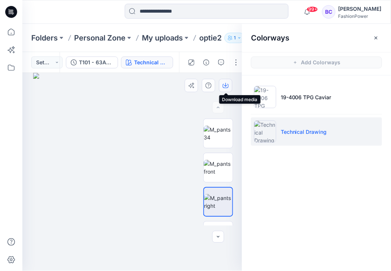
click at [225, 83] on icon "button" at bounding box center [225, 86] width 6 height 6
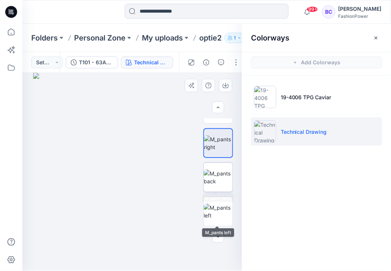
scroll to position [60, 0]
click at [219, 177] on img at bounding box center [217, 177] width 29 height 16
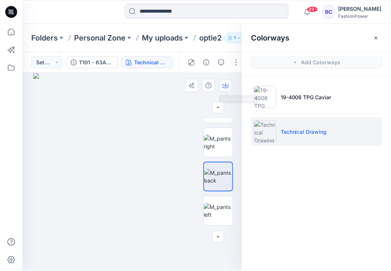
click at [230, 83] on button "button" at bounding box center [225, 85] width 13 height 13
click at [216, 205] on img at bounding box center [217, 211] width 29 height 16
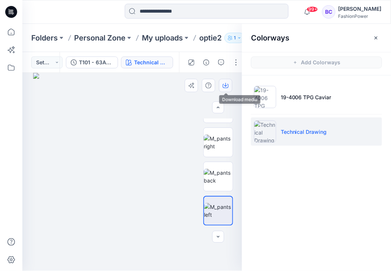
click at [226, 83] on icon "button" at bounding box center [225, 86] width 6 height 6
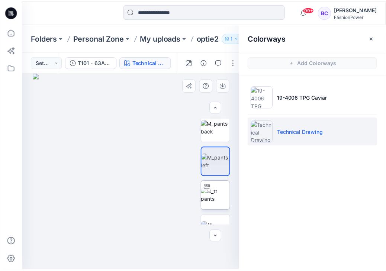
scroll to position [119, 0]
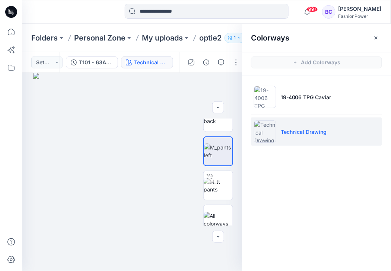
click at [158, 44] on div "Folders Personal Zone My uploads optie2 1" at bounding box center [206, 38] width 368 height 28
click at [162, 39] on p "My uploads" at bounding box center [162, 38] width 41 height 10
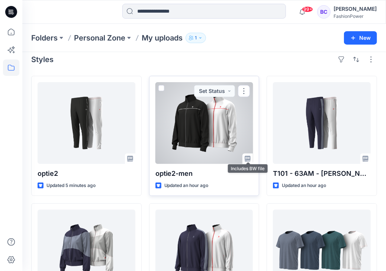
scroll to position [30, 0]
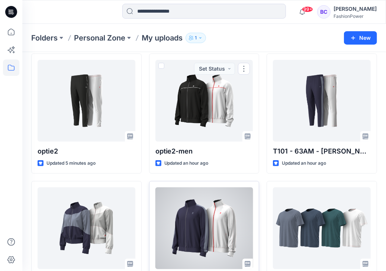
click at [186, 215] on div at bounding box center [204, 228] width 98 height 82
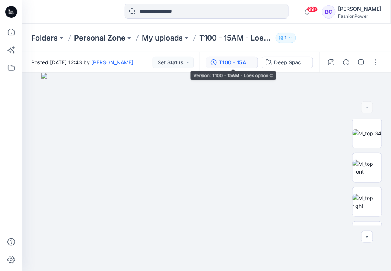
click at [225, 64] on div "T100 - 15AM - Loek option C" at bounding box center [236, 62] width 34 height 8
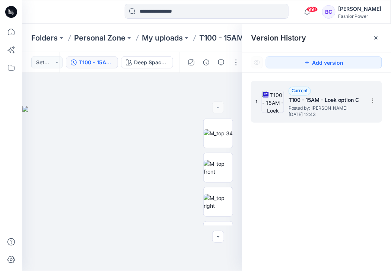
click at [379, 102] on div "1. Current T100 - 15AM - Loek option C Posted by: [PERSON_NAME] [DATE] 12:43" at bounding box center [316, 102] width 131 height 42
click at [378, 101] on section at bounding box center [372, 100] width 12 height 12
click at [369, 112] on div "Download Source BW File" at bounding box center [332, 115] width 86 height 15
click at [102, 131] on img at bounding box center [132, 188] width 220 height 165
click at [114, 154] on img at bounding box center [132, 188] width 220 height 165
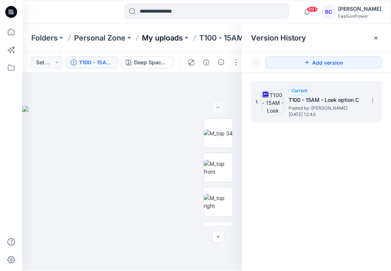
click at [169, 40] on p "My uploads" at bounding box center [162, 38] width 41 height 10
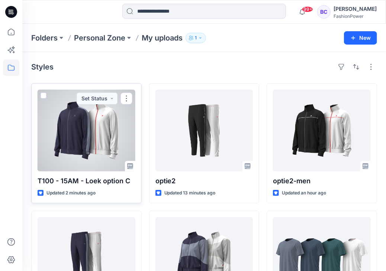
click at [123, 127] on div at bounding box center [87, 131] width 98 height 82
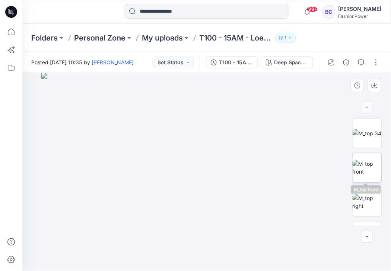
click at [360, 171] on img at bounding box center [366, 168] width 29 height 16
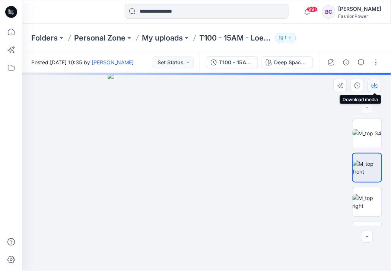
click at [376, 86] on icon "button" at bounding box center [374, 86] width 6 height 6
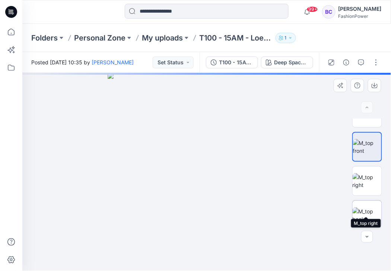
scroll to position [30, 0]
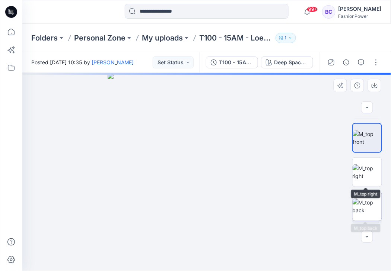
click at [369, 201] on img at bounding box center [366, 207] width 29 height 16
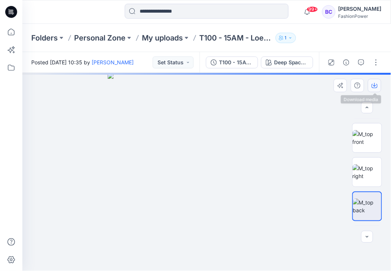
click at [374, 85] on icon "button" at bounding box center [374, 86] width 6 height 6
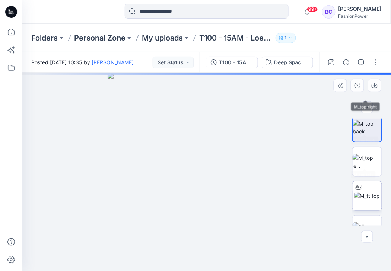
scroll to position [119, 0]
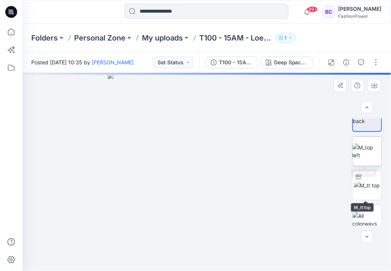
click at [353, 144] on img at bounding box center [366, 152] width 29 height 16
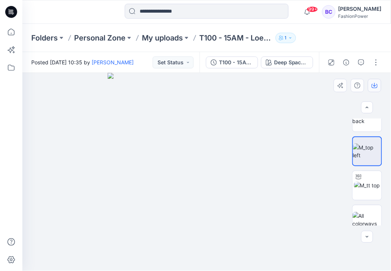
click at [374, 86] on icon "button" at bounding box center [374, 85] width 3 height 4
click at [240, 61] on div "T100 - 15AM - Loek option C (3)" at bounding box center [236, 62] width 34 height 8
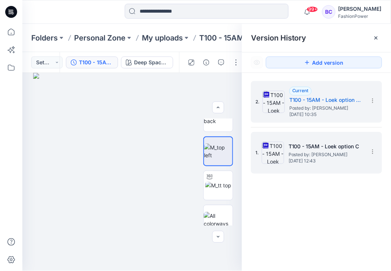
click at [323, 137] on div "1. T100 - 15AM - Loek option C Posted by: [PERSON_NAME] [DATE] 12:43" at bounding box center [311, 153] width 112 height 36
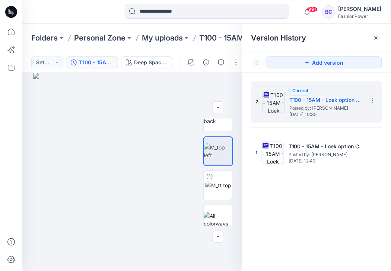
scroll to position [0, 0]
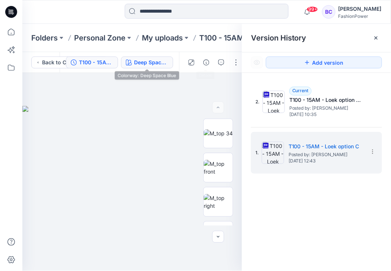
click at [137, 58] on button "Deep Space Blue" at bounding box center [147, 63] width 52 height 12
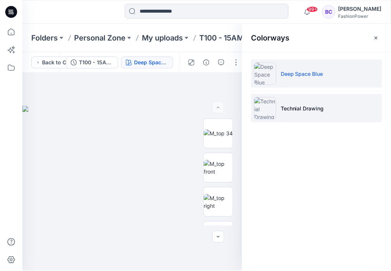
click at [318, 115] on li "Technial Drawing" at bounding box center [316, 108] width 131 height 28
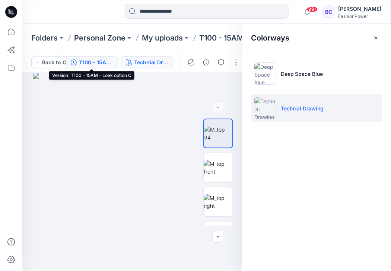
click at [109, 57] on button "T100 - 15AM - Loek option C" at bounding box center [92, 63] width 52 height 12
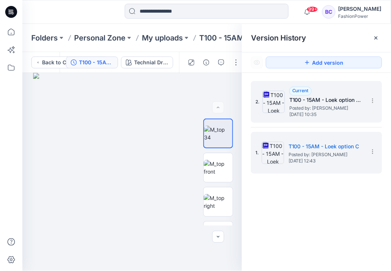
click at [323, 99] on h5 "T100 - 15AM - Loek option C (3)" at bounding box center [326, 100] width 74 height 9
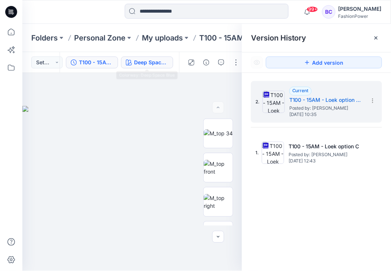
click at [142, 66] on div "Deep Space Blue" at bounding box center [151, 62] width 34 height 8
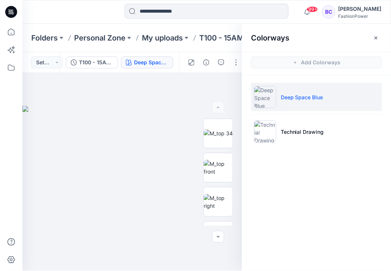
click at [333, 146] on ul "Deep Space Blue Technial Drawing" at bounding box center [316, 115] width 149 height 78
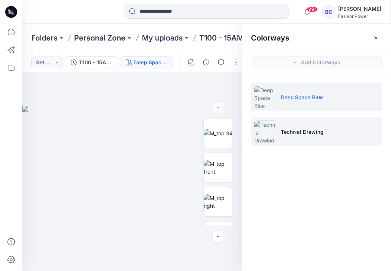
click at [336, 137] on li "Technial Drawing" at bounding box center [316, 132] width 131 height 28
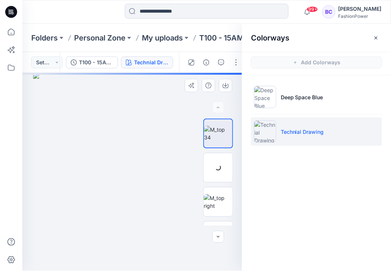
click at [103, 150] on div at bounding box center [132, 172] width 220 height 198
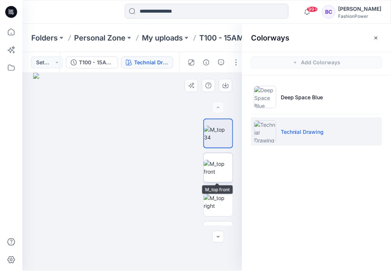
click at [211, 168] on img at bounding box center [217, 168] width 29 height 16
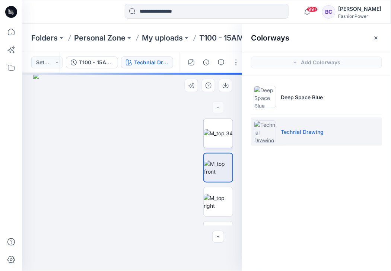
click at [211, 137] on img at bounding box center [217, 133] width 29 height 8
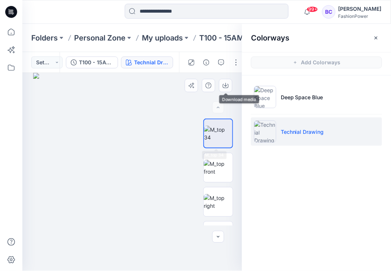
click at [225, 141] on img at bounding box center [218, 134] width 28 height 16
click at [218, 171] on img at bounding box center [217, 168] width 29 height 16
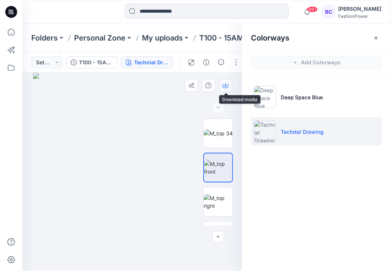
click at [228, 83] on icon "button" at bounding box center [225, 86] width 6 height 6
click at [219, 197] on img at bounding box center [217, 202] width 29 height 16
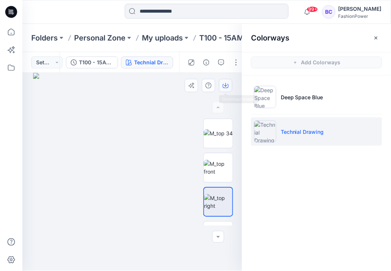
click at [228, 87] on icon "button" at bounding box center [225, 86] width 6 height 6
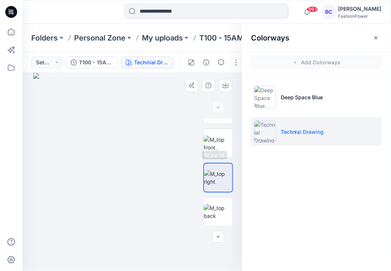
scroll to position [30, 0]
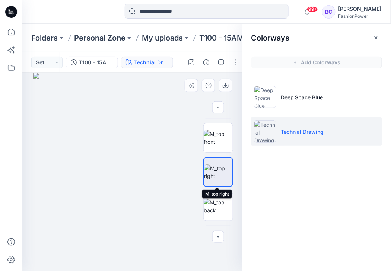
click at [221, 190] on div at bounding box center [218, 172] width 30 height 107
click at [218, 199] on img at bounding box center [217, 207] width 29 height 16
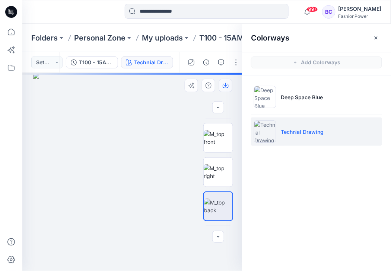
click at [227, 85] on icon "button" at bounding box center [225, 86] width 6 height 6
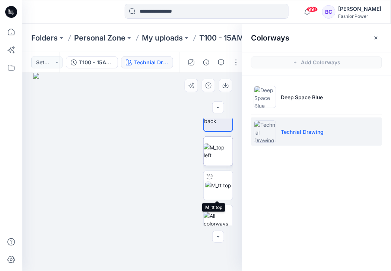
click at [219, 159] on img at bounding box center [217, 152] width 29 height 16
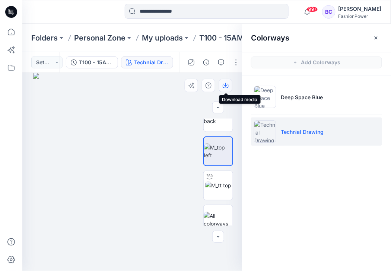
click at [228, 86] on button "button" at bounding box center [225, 85] width 13 height 13
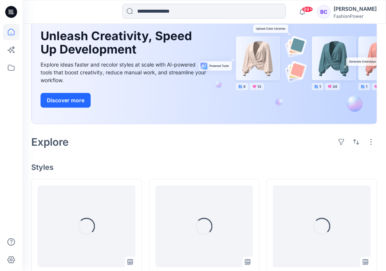
scroll to position [179, 0]
